Goal: Task Accomplishment & Management: Manage account settings

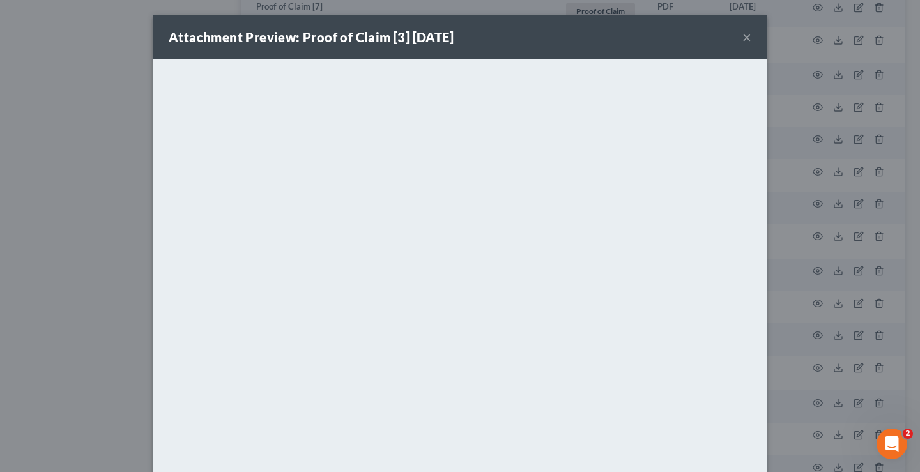
scroll to position [1150, 0]
click at [742, 36] on button "×" at bounding box center [746, 36] width 9 height 15
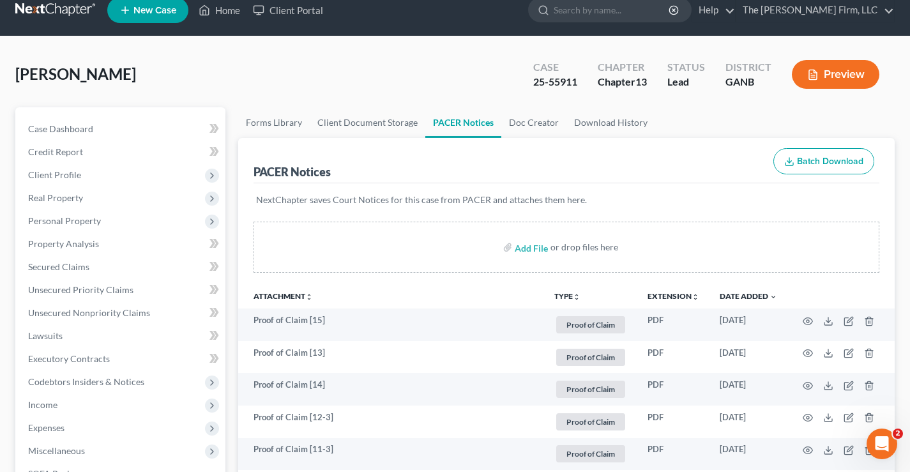
scroll to position [0, 0]
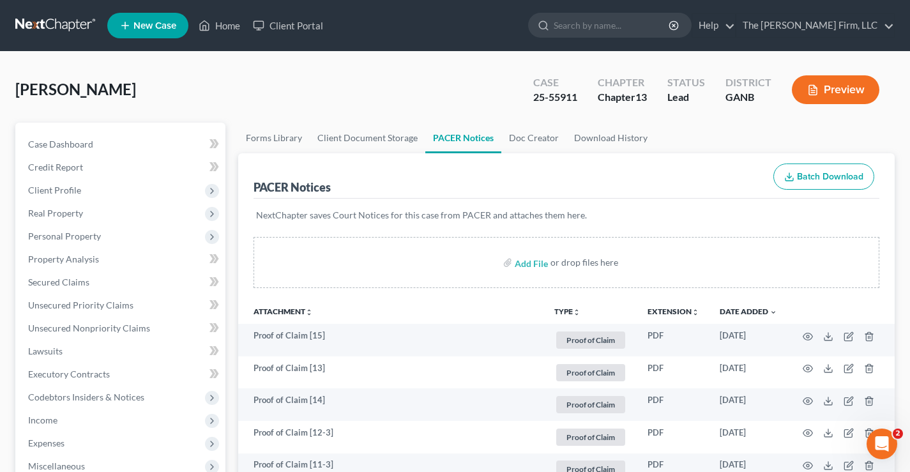
click at [43, 26] on link at bounding box center [56, 25] width 82 height 23
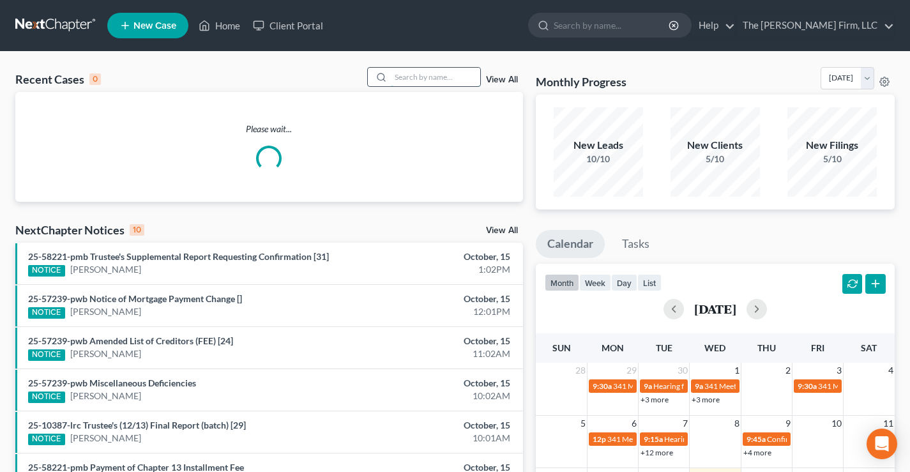
click at [410, 79] on input "search" at bounding box center [435, 77] width 89 height 19
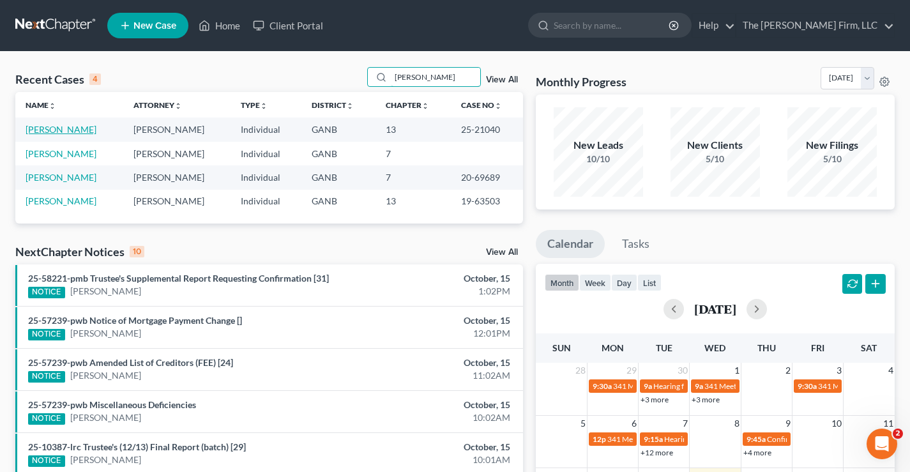
type input "[PERSON_NAME]"
click at [68, 132] on link "[PERSON_NAME]" at bounding box center [61, 129] width 71 height 11
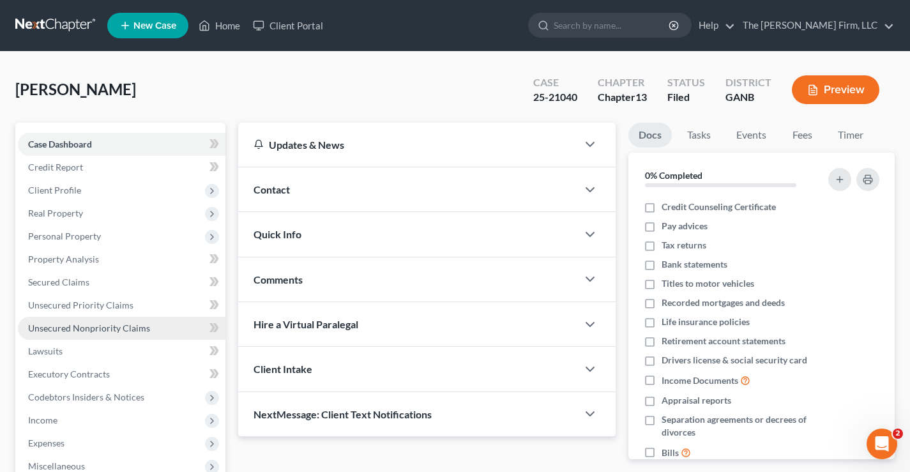
click at [57, 326] on span "Unsecured Nonpriority Claims" at bounding box center [89, 328] width 122 height 11
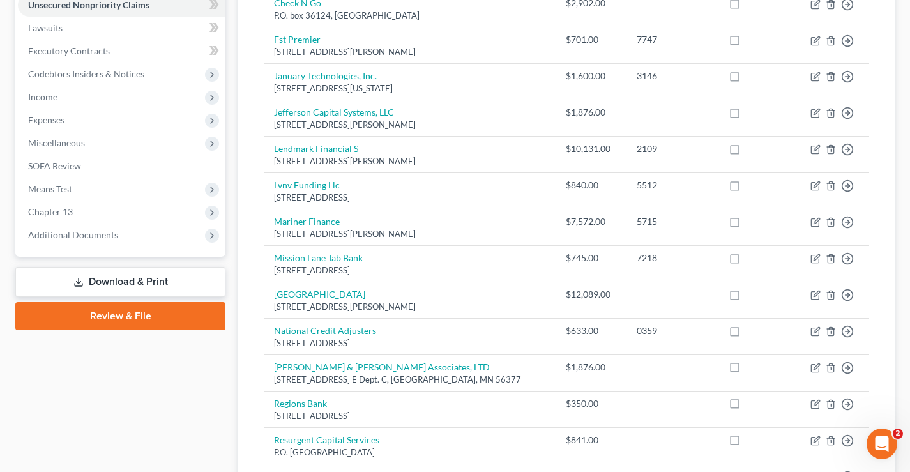
scroll to position [64, 0]
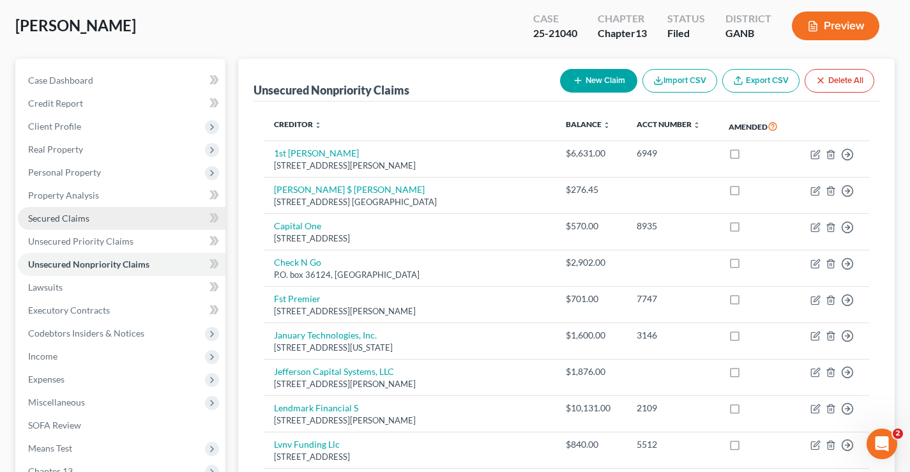
click at [68, 211] on link "Secured Claims" at bounding box center [122, 218] width 208 height 23
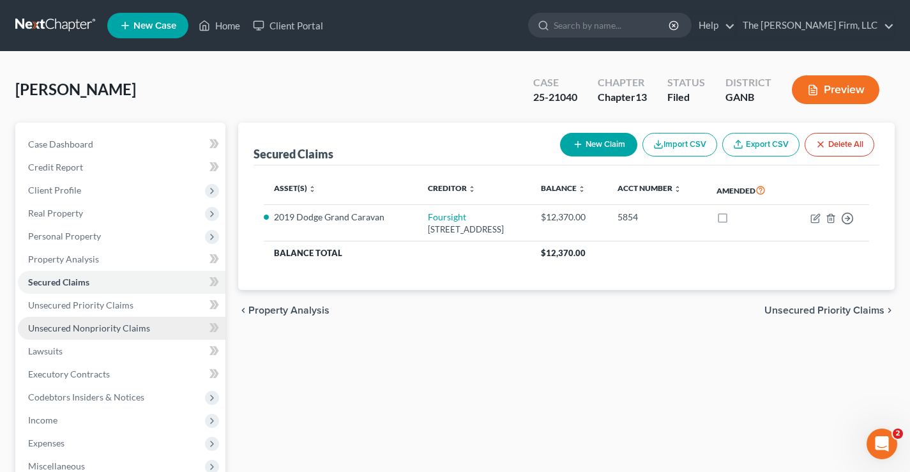
click at [50, 328] on span "Unsecured Nonpriority Claims" at bounding box center [89, 328] width 122 height 11
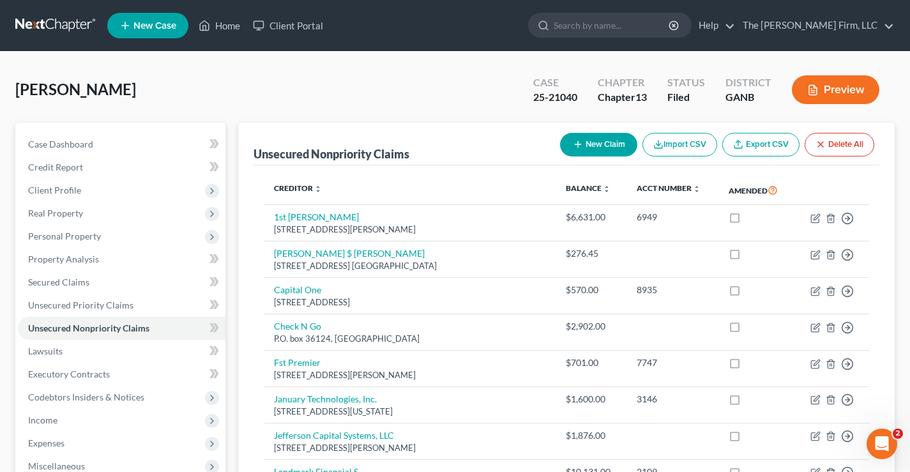
click at [493, 96] on div "[PERSON_NAME] Upgraded Case 25-21040 Chapter Chapter 13 Status Filed District G…" at bounding box center [454, 95] width 879 height 56
drag, startPoint x: 535, startPoint y: 97, endPoint x: 579, endPoint y: 94, distance: 43.5
click at [579, 94] on div "Case 25-21040" at bounding box center [555, 91] width 65 height 38
copy div "25-21040"
